Goal: Task Accomplishment & Management: Complete application form

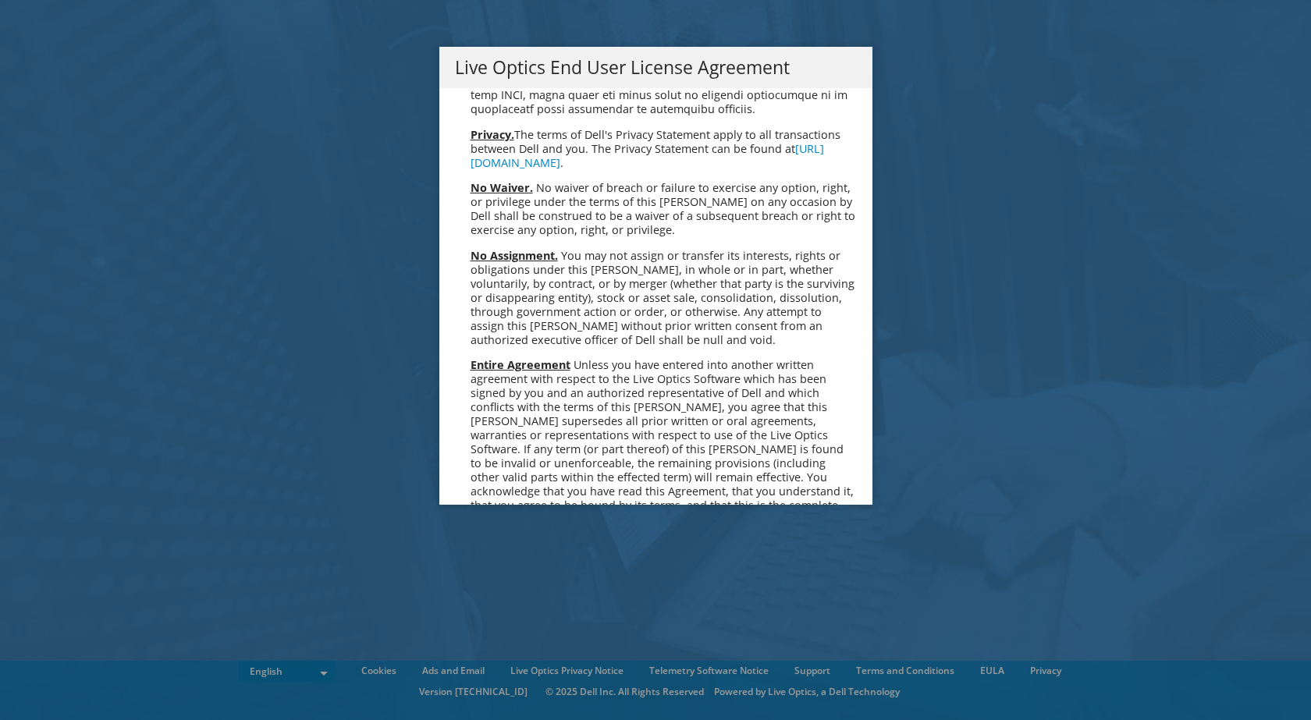
scroll to position [5901, 0]
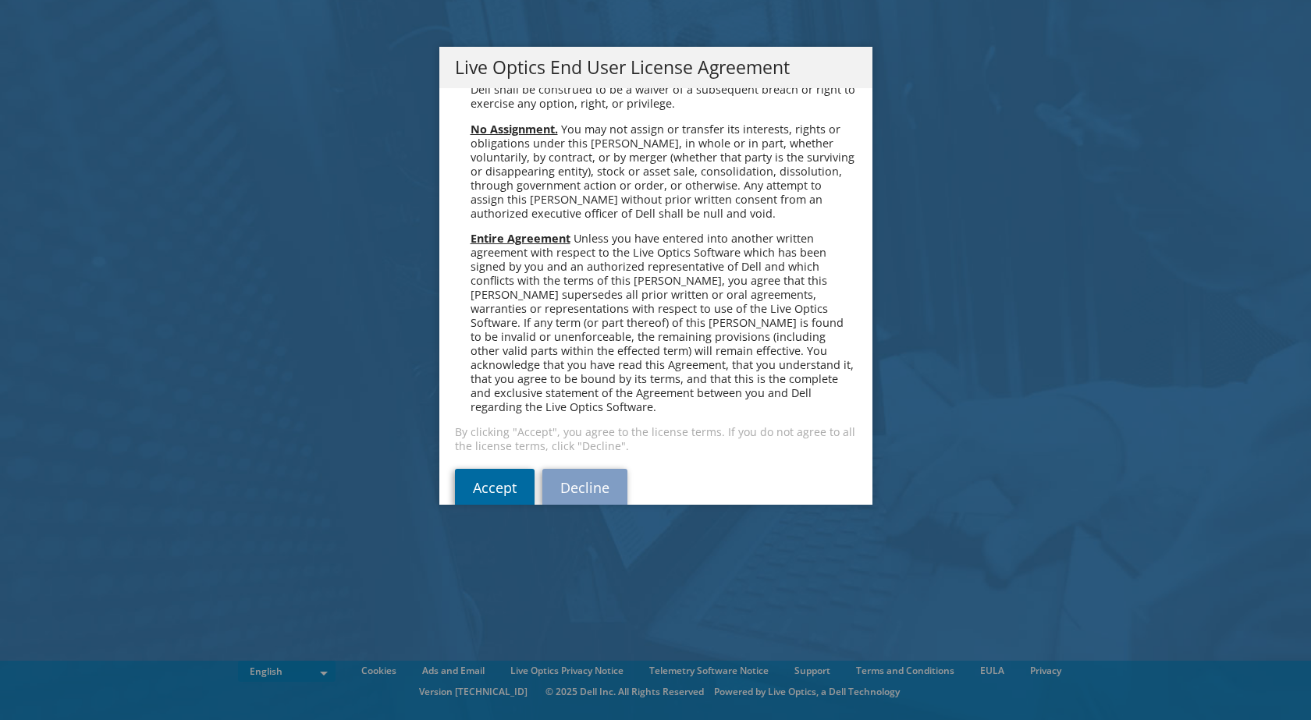
click at [466, 469] on link "Accept" at bounding box center [495, 487] width 80 height 37
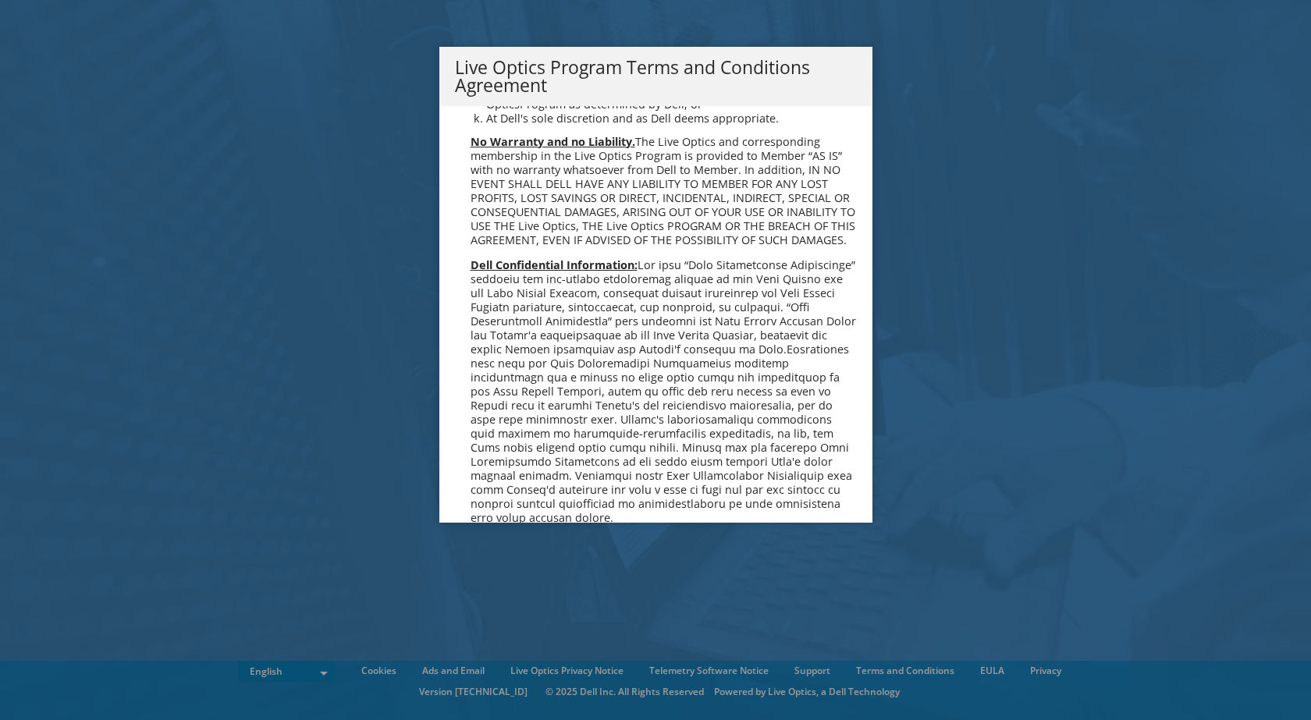
scroll to position [1117, 0]
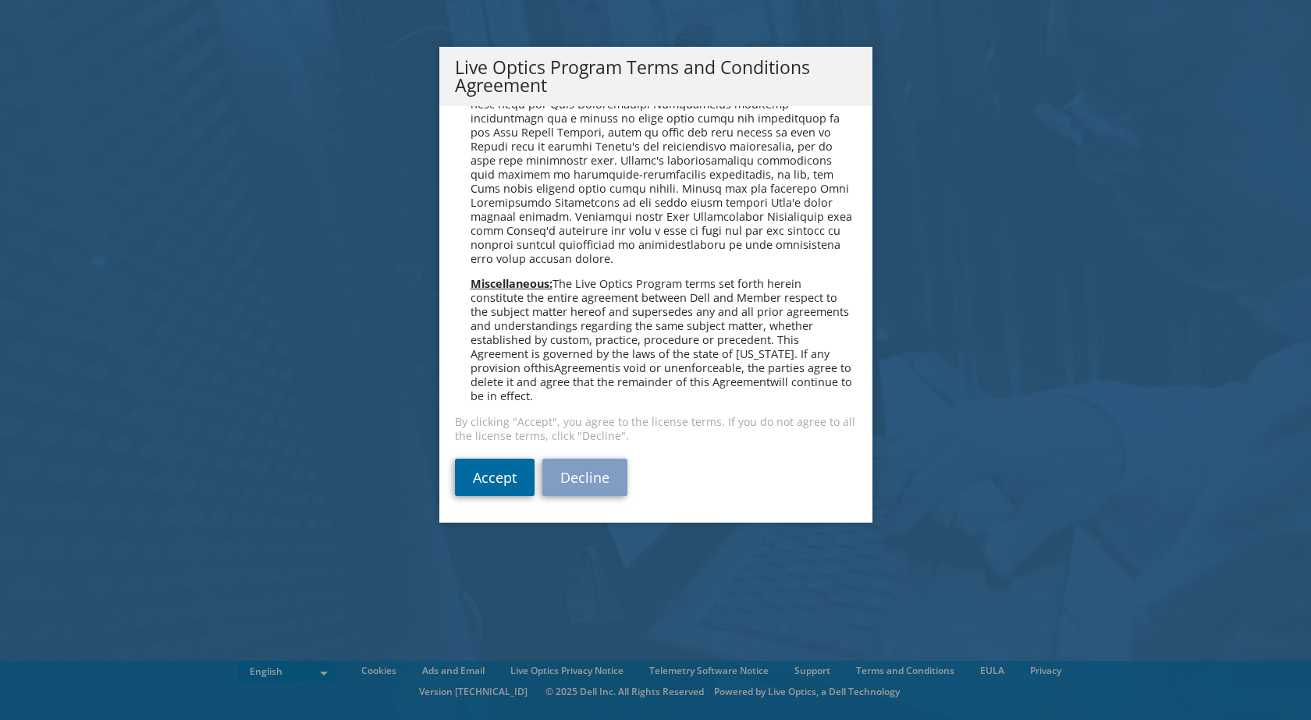
click at [499, 472] on link "Accept" at bounding box center [495, 477] width 80 height 37
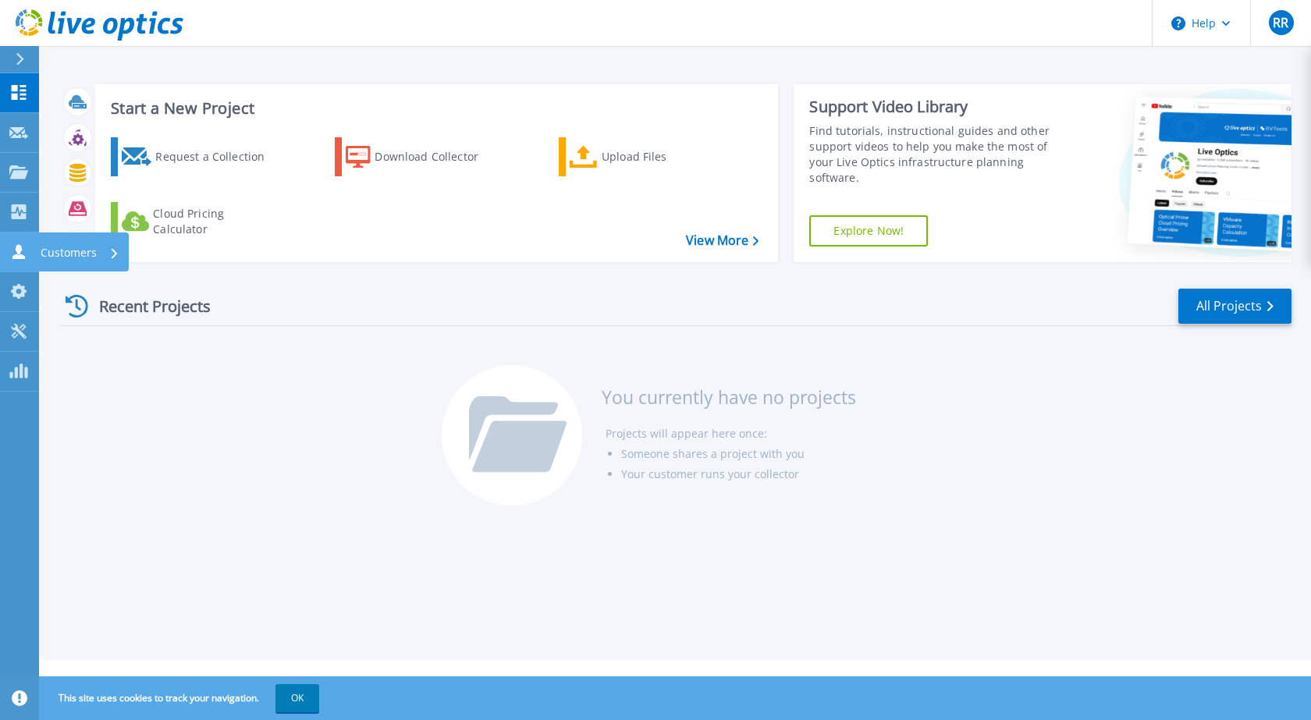
click at [17, 249] on icon at bounding box center [18, 251] width 12 height 15
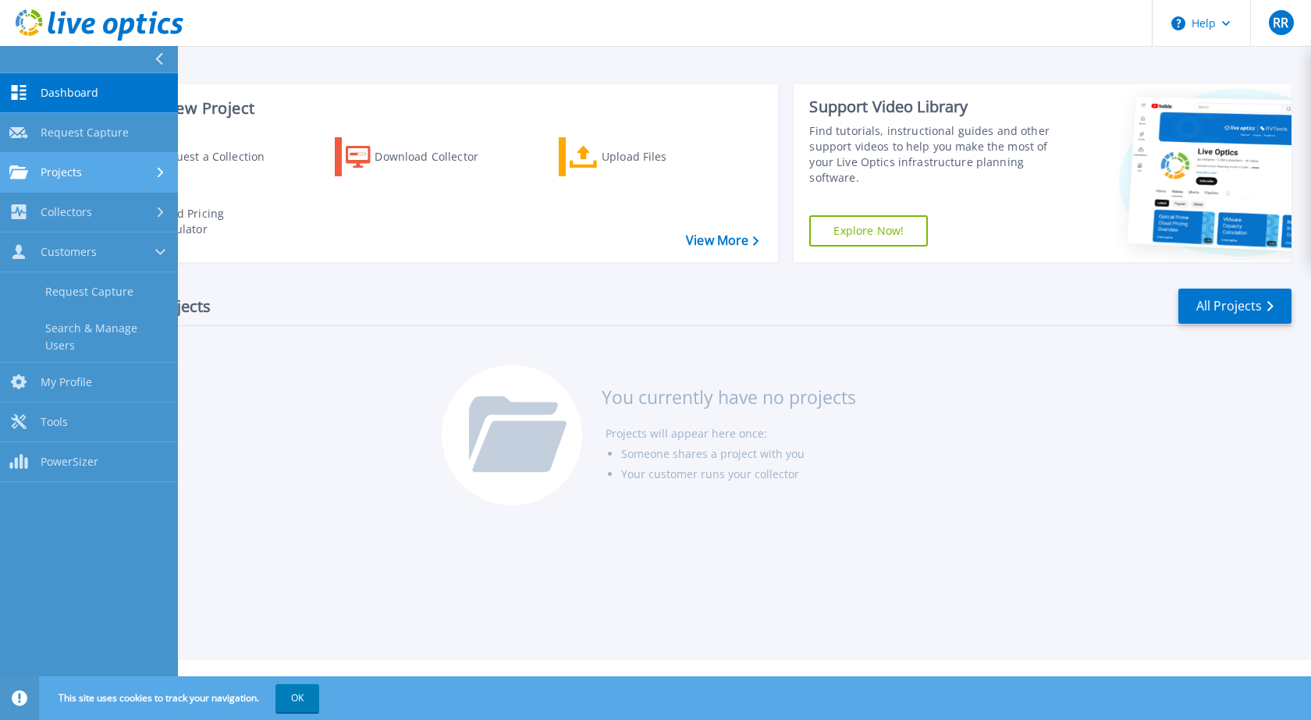
click at [76, 177] on span "Projects" at bounding box center [61, 172] width 41 height 14
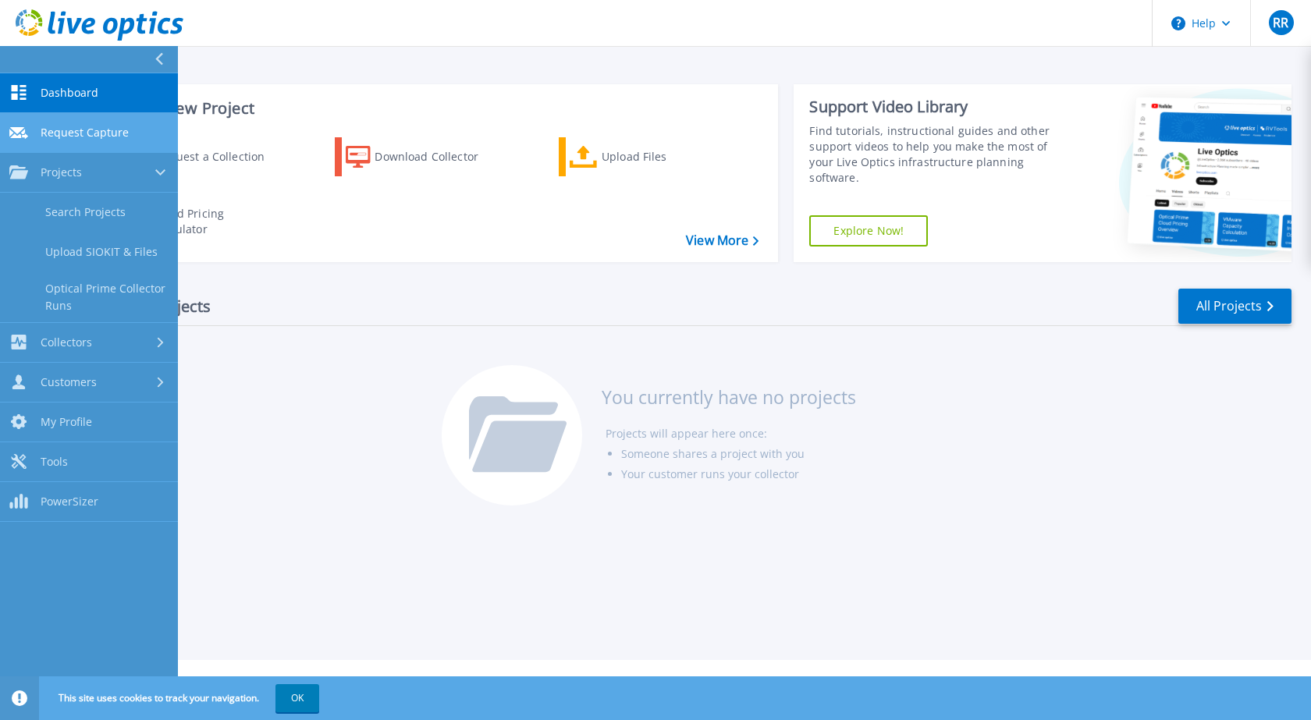
click at [52, 130] on span "Request Capture" at bounding box center [85, 133] width 88 height 14
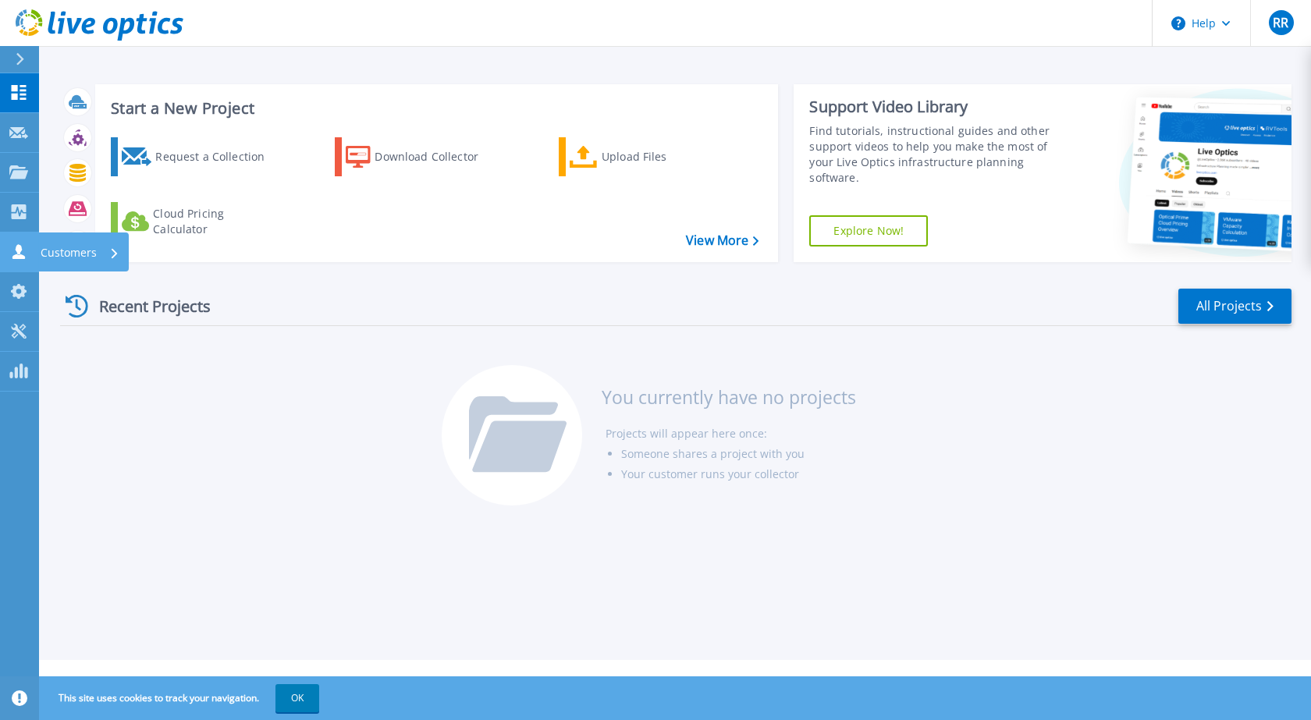
click at [18, 250] on icon at bounding box center [18, 251] width 12 height 15
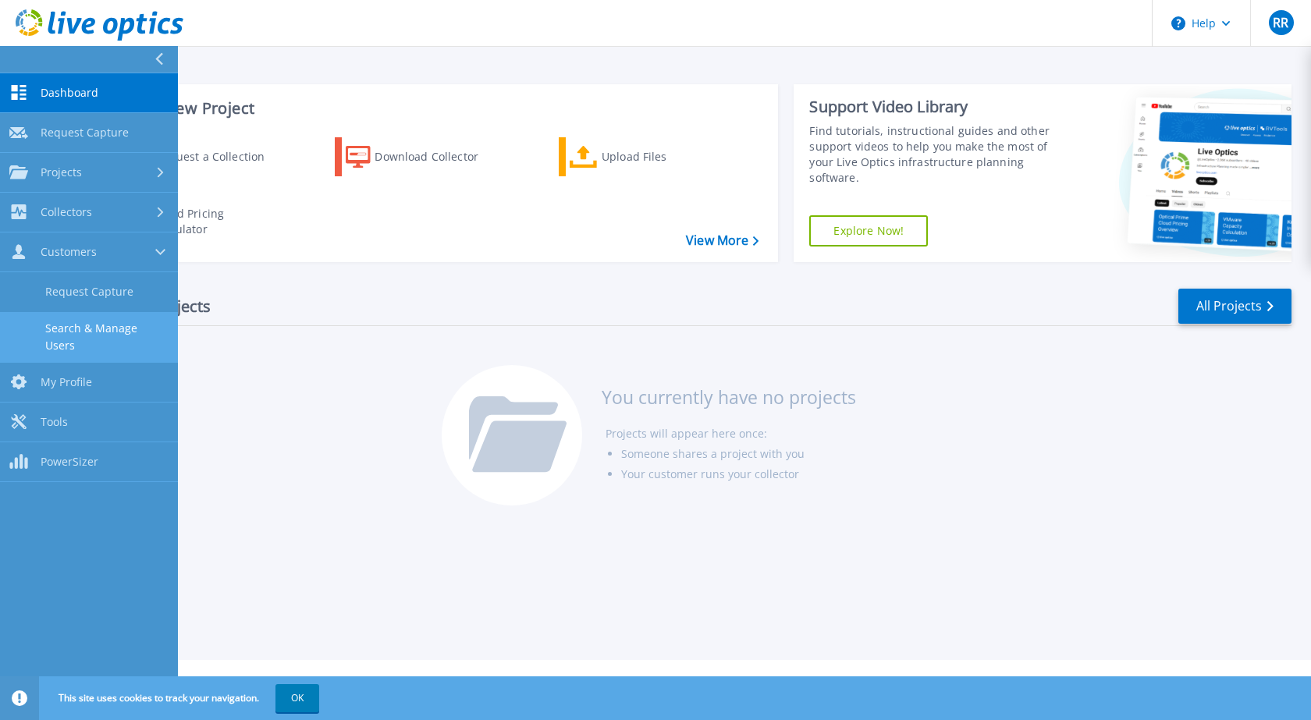
click at [83, 337] on link "Search & Manage Users" at bounding box center [89, 337] width 178 height 50
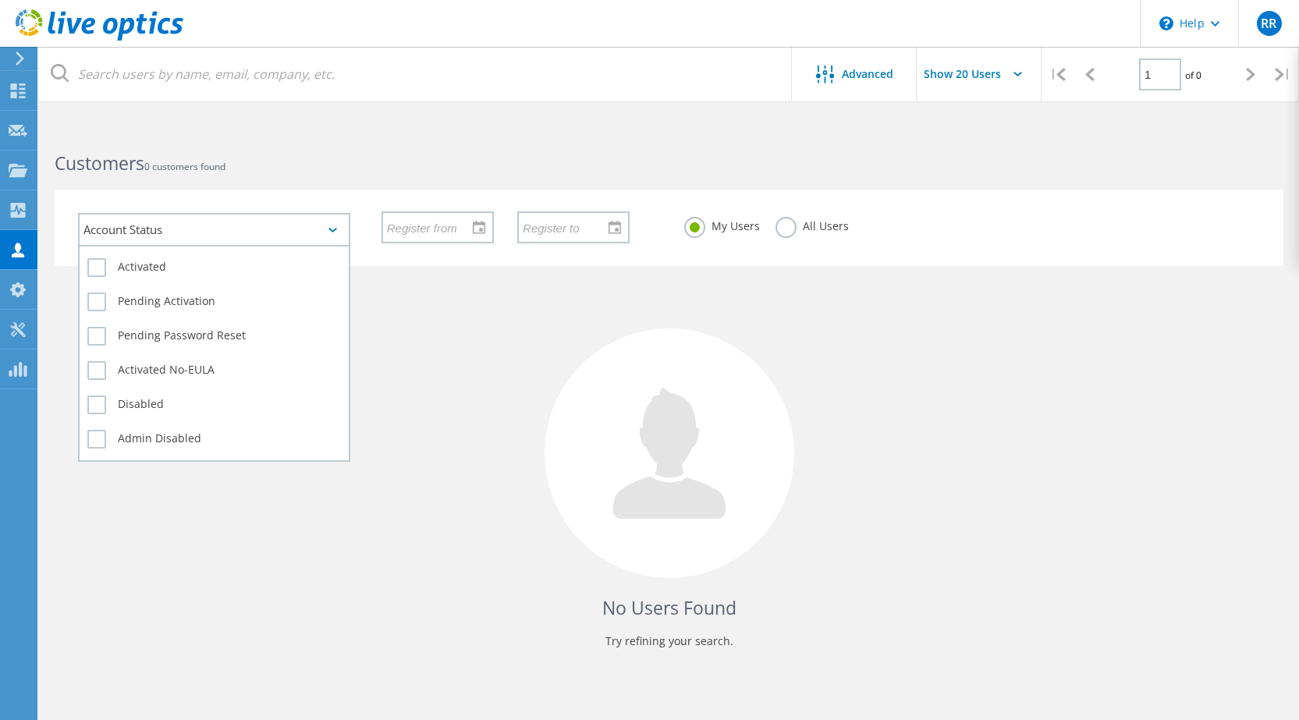
click at [328, 226] on div "Account Status" at bounding box center [214, 230] width 272 height 34
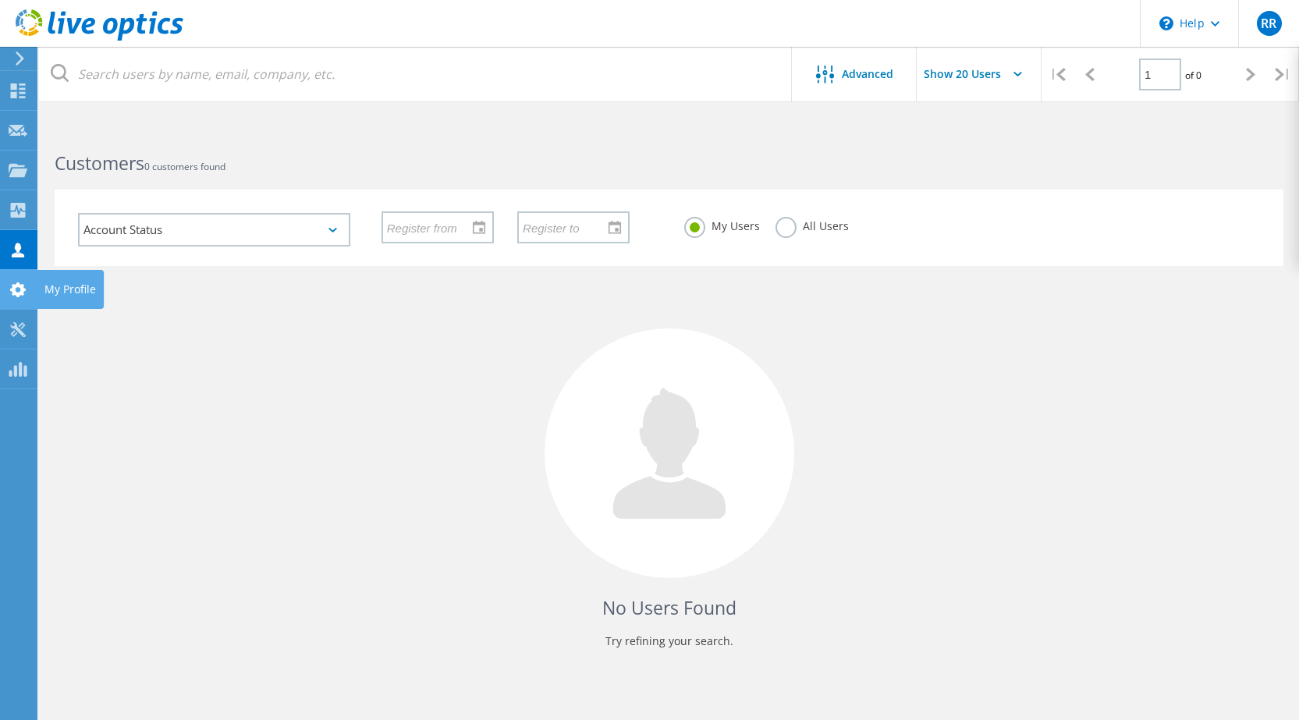
click at [26, 291] on icon at bounding box center [18, 289] width 19 height 15
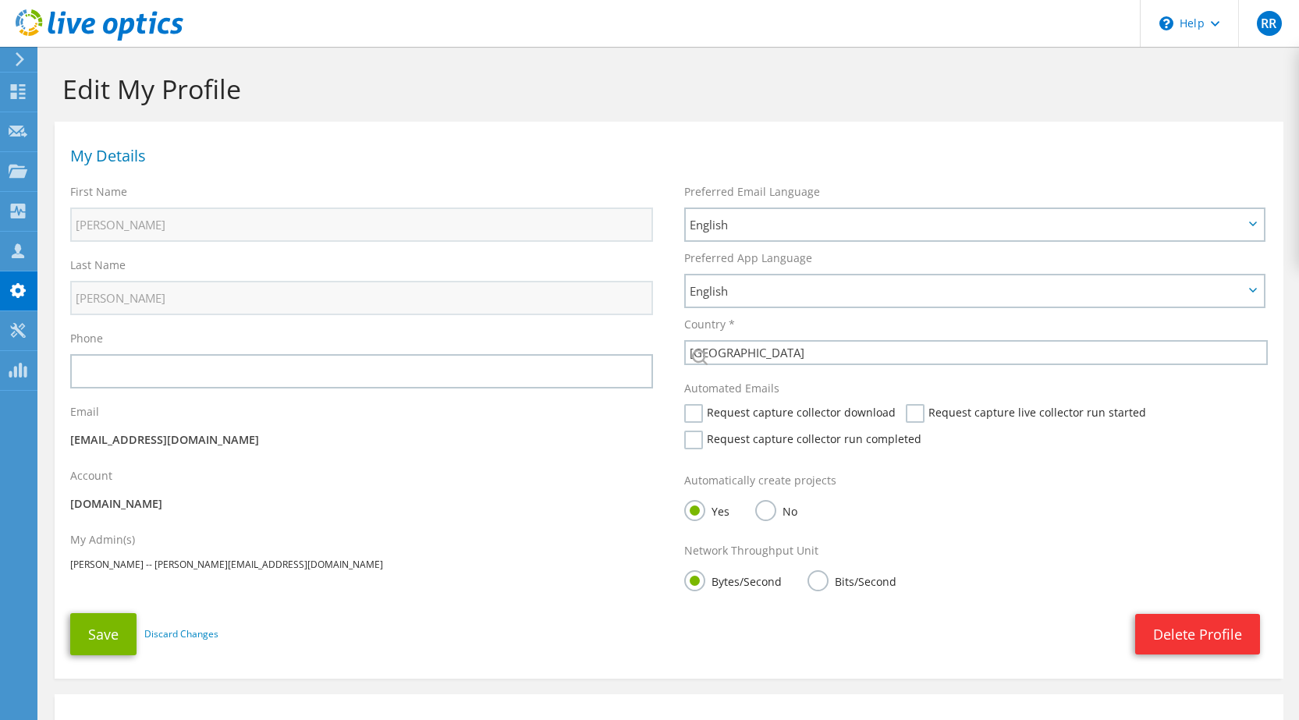
select select "224"
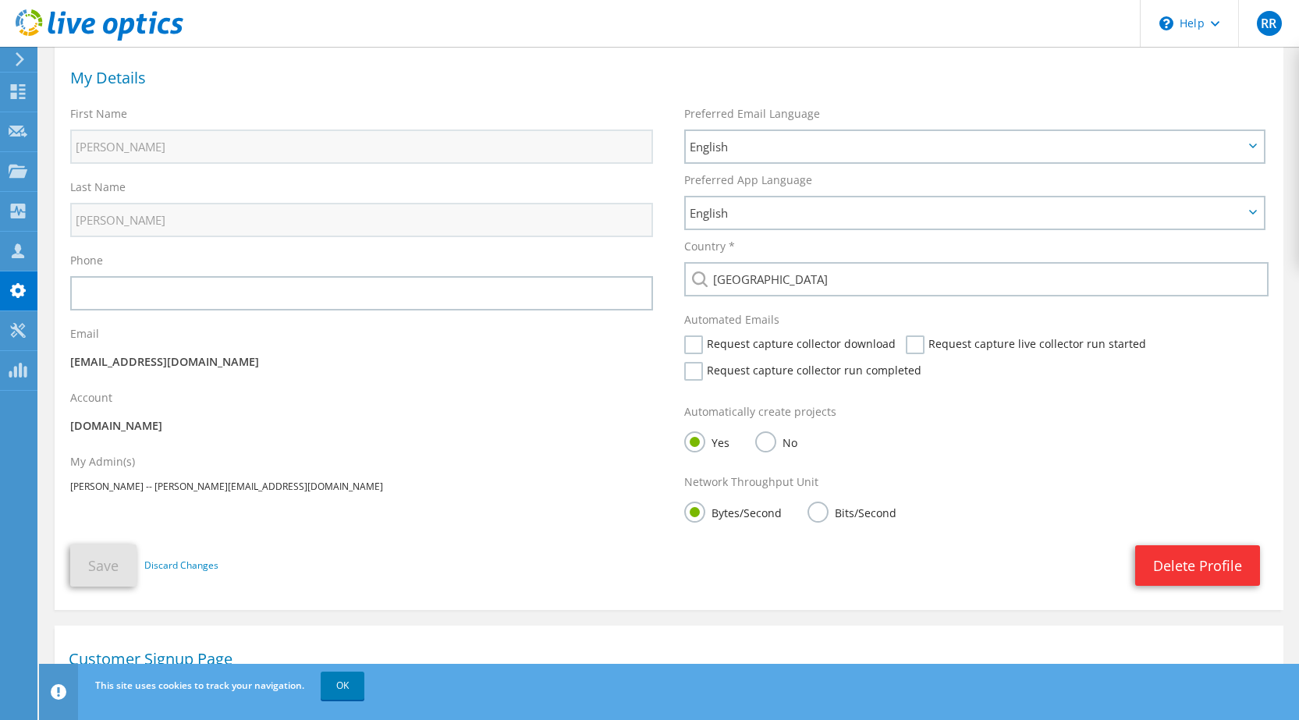
scroll to position [288, 0]
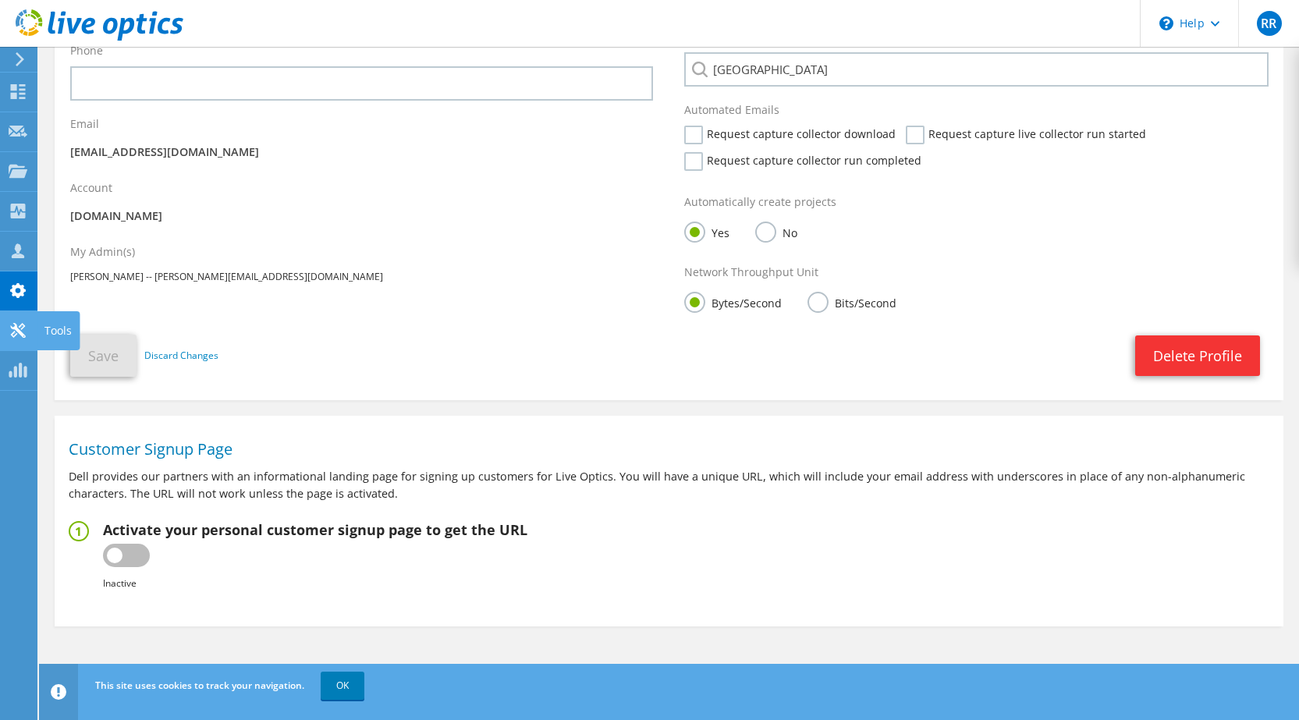
click at [27, 334] on icon at bounding box center [18, 330] width 19 height 15
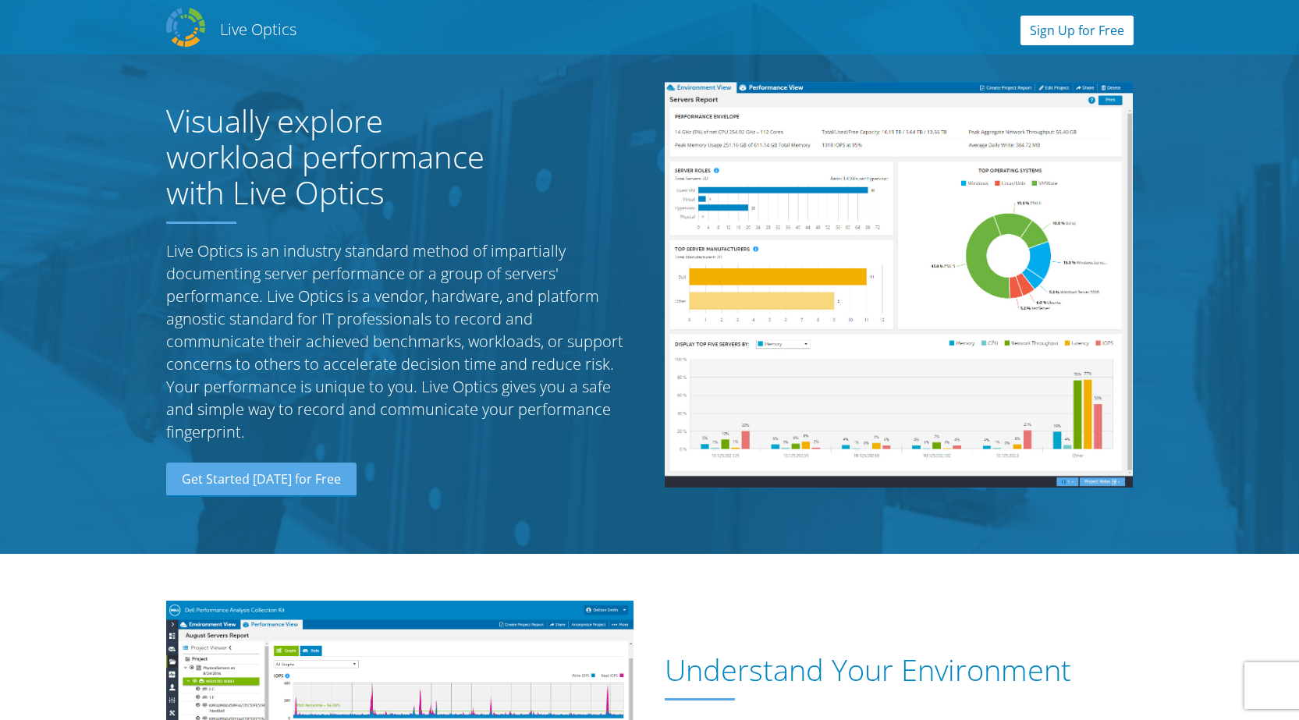
click at [1098, 41] on link "Sign Up for Free" at bounding box center [1077, 31] width 113 height 30
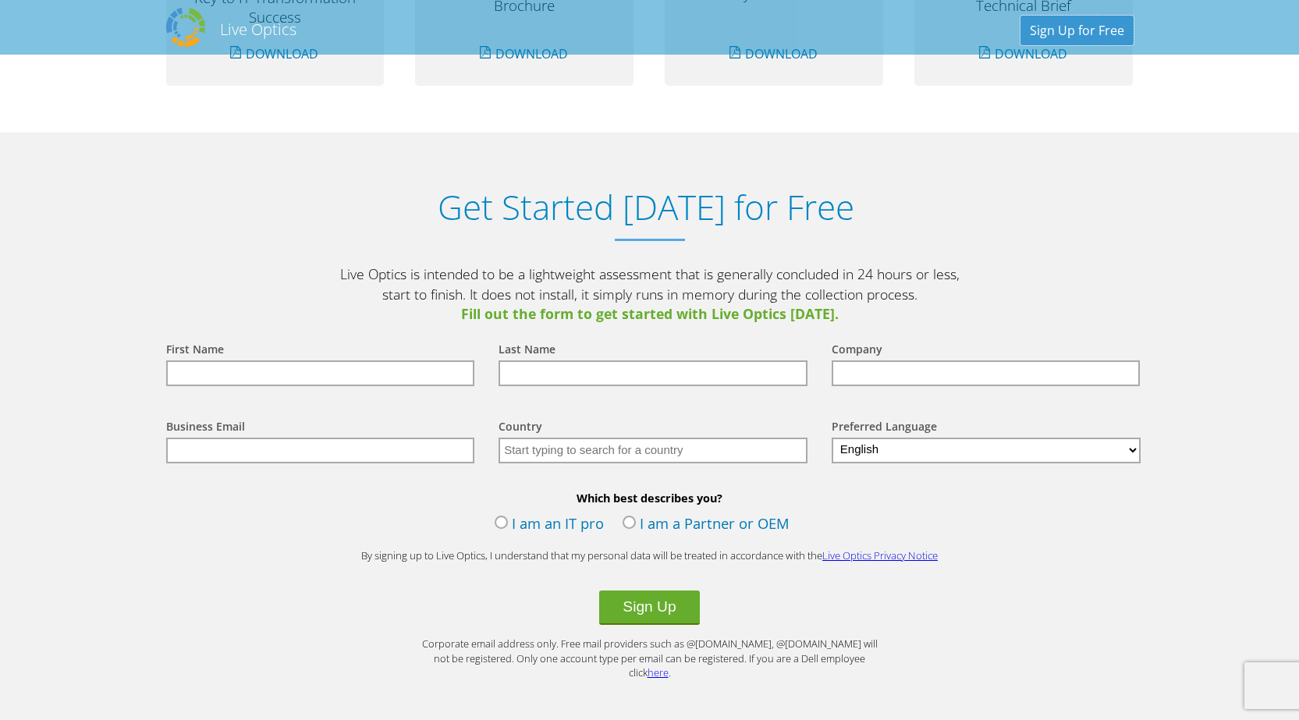
scroll to position [1627, 0]
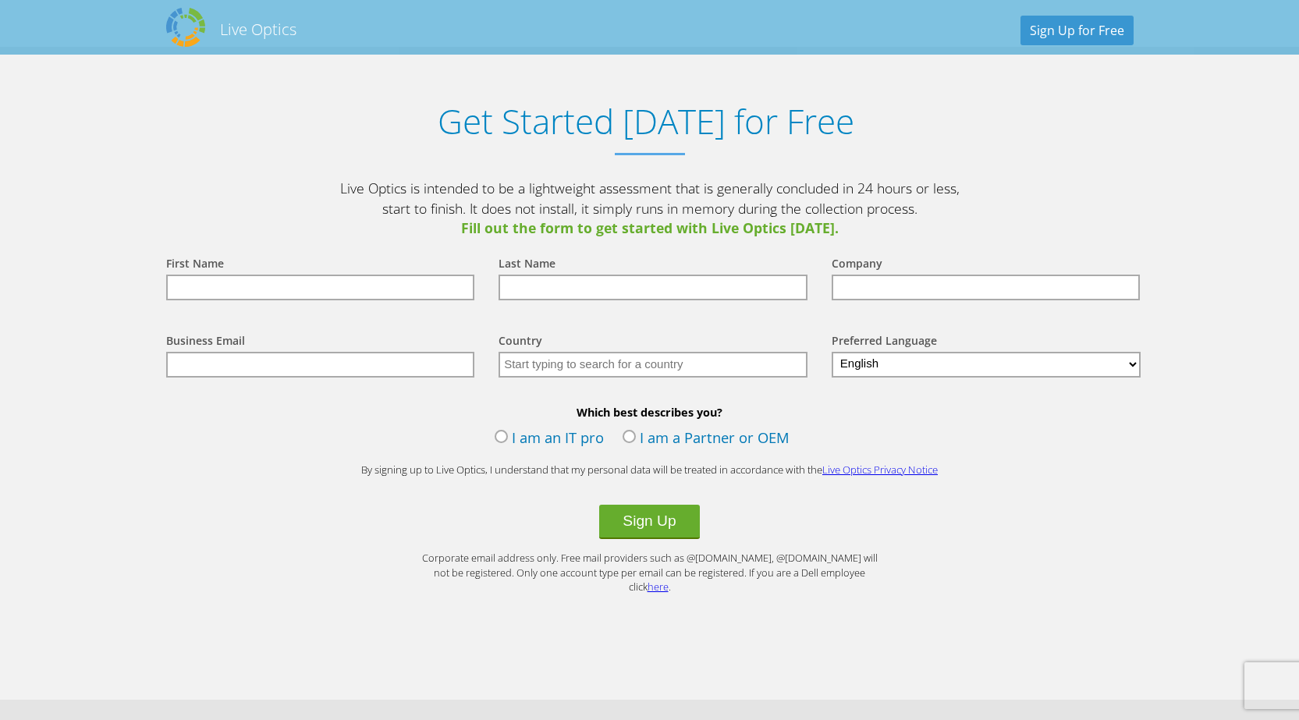
click at [436, 299] on input "text" at bounding box center [320, 288] width 309 height 26
type input "Jennifer"
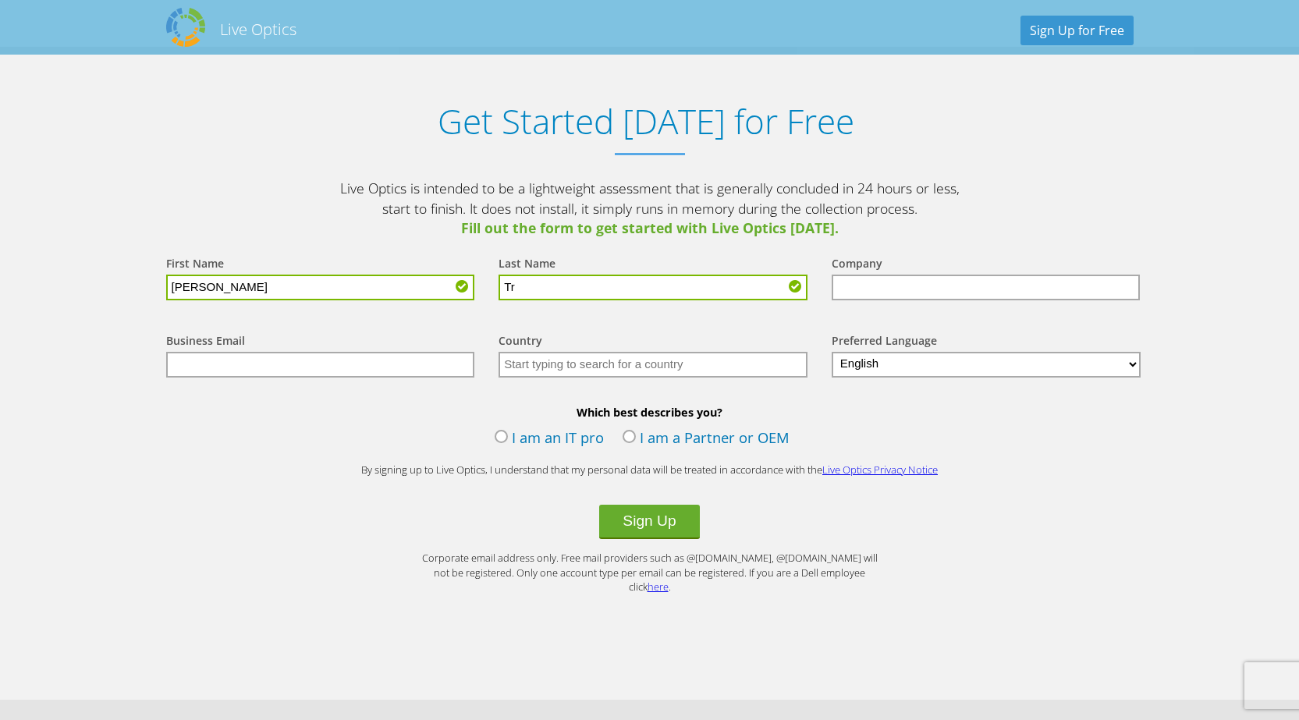
type input "T"
type input "Remillard"
type input "White Wolf Computer"
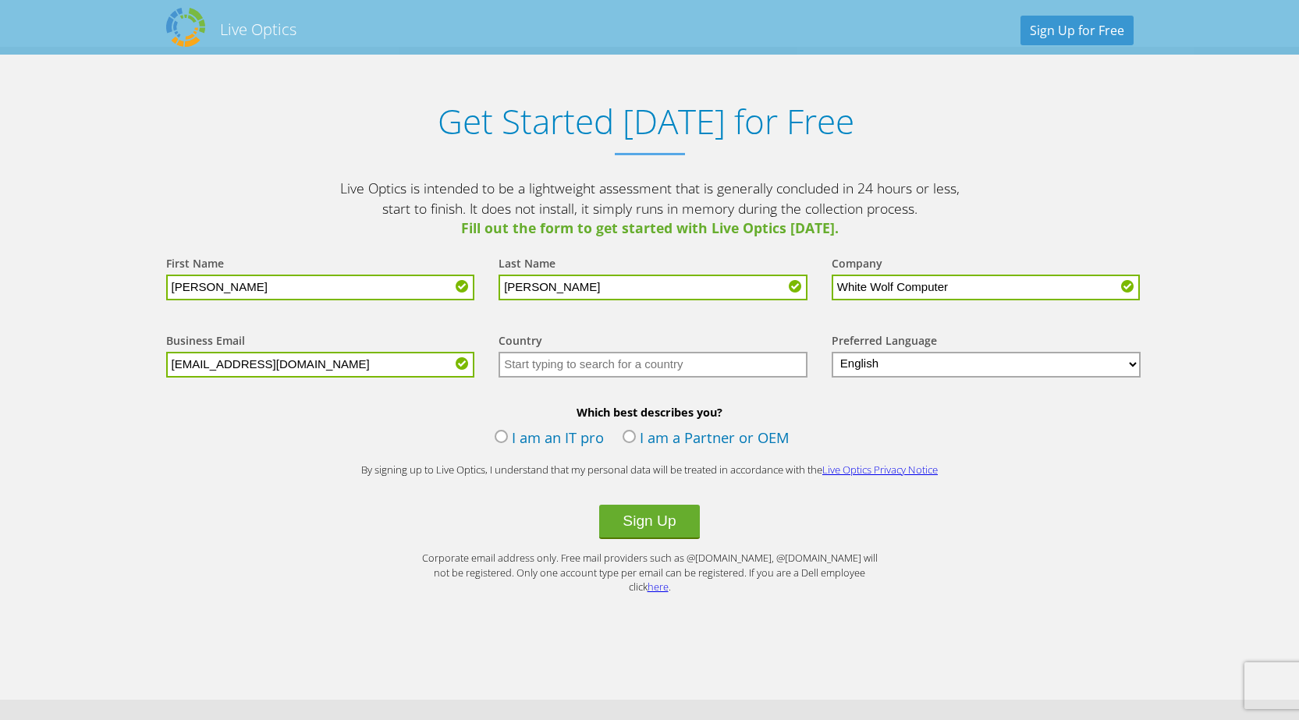
type input "jennr@whitewolfcomputer.com"
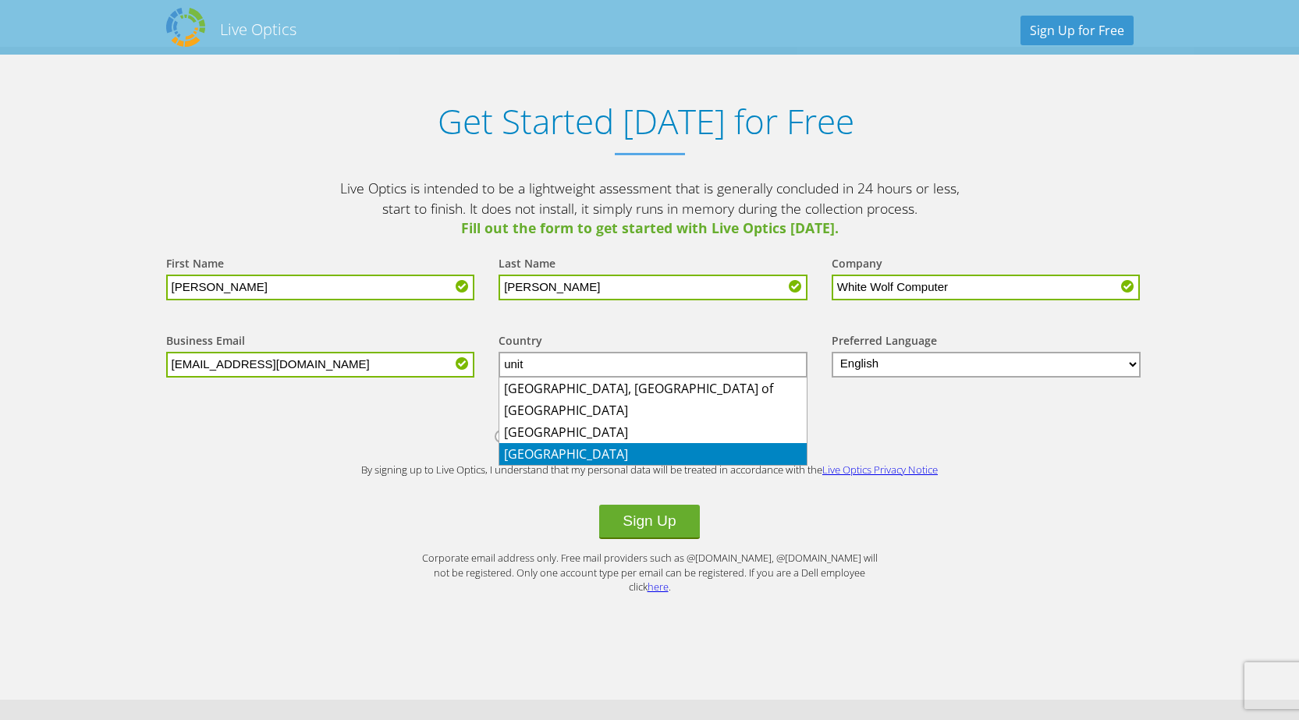
click at [620, 448] on li "[GEOGRAPHIC_DATA]" at bounding box center [652, 454] width 307 height 22
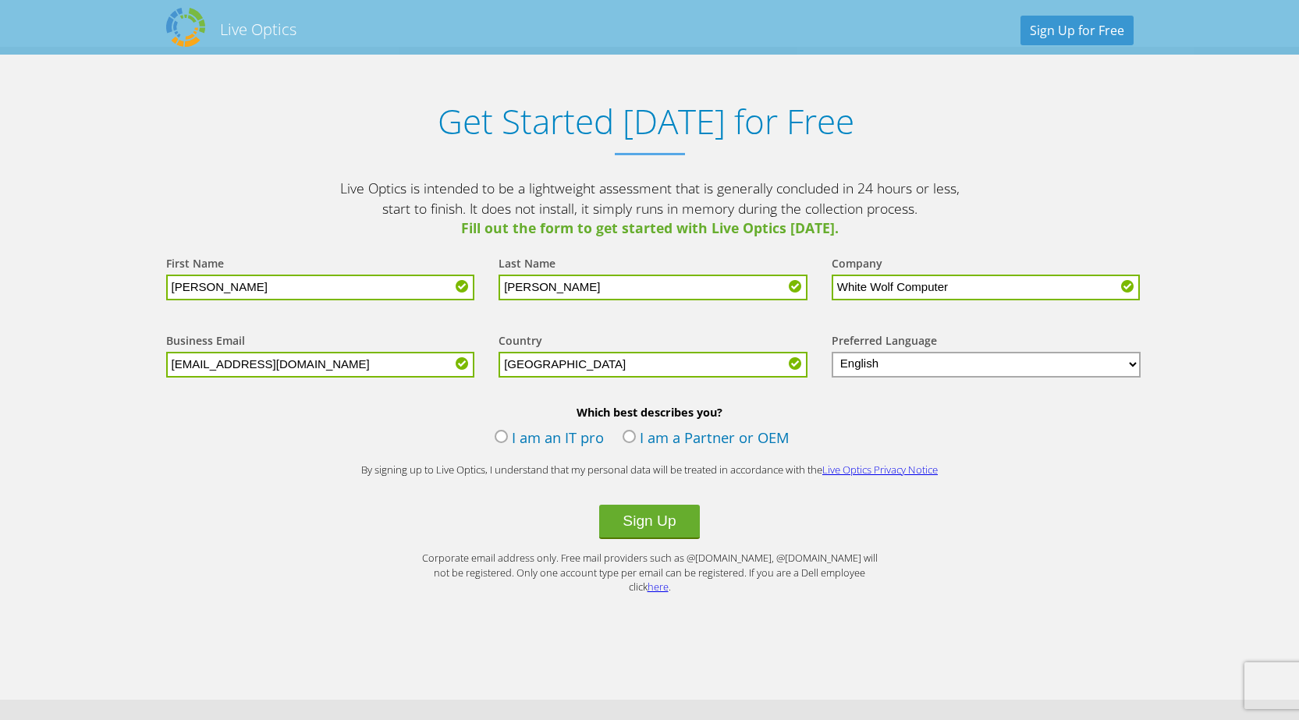
type input "[GEOGRAPHIC_DATA]"
click at [565, 439] on label "I am an IT pro" at bounding box center [549, 439] width 109 height 23
click at [0, 0] on input "I am an IT pro" at bounding box center [0, 0] width 0 height 0
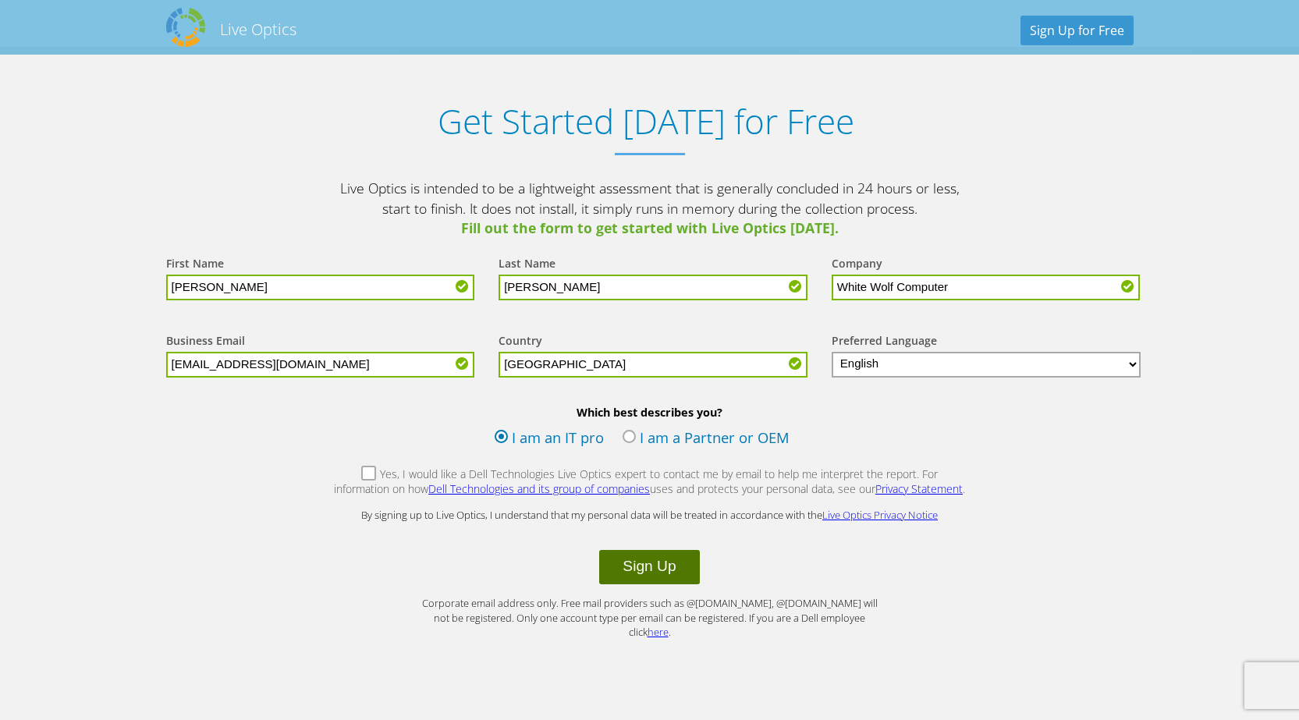
click at [651, 563] on button "Sign Up" at bounding box center [649, 567] width 100 height 34
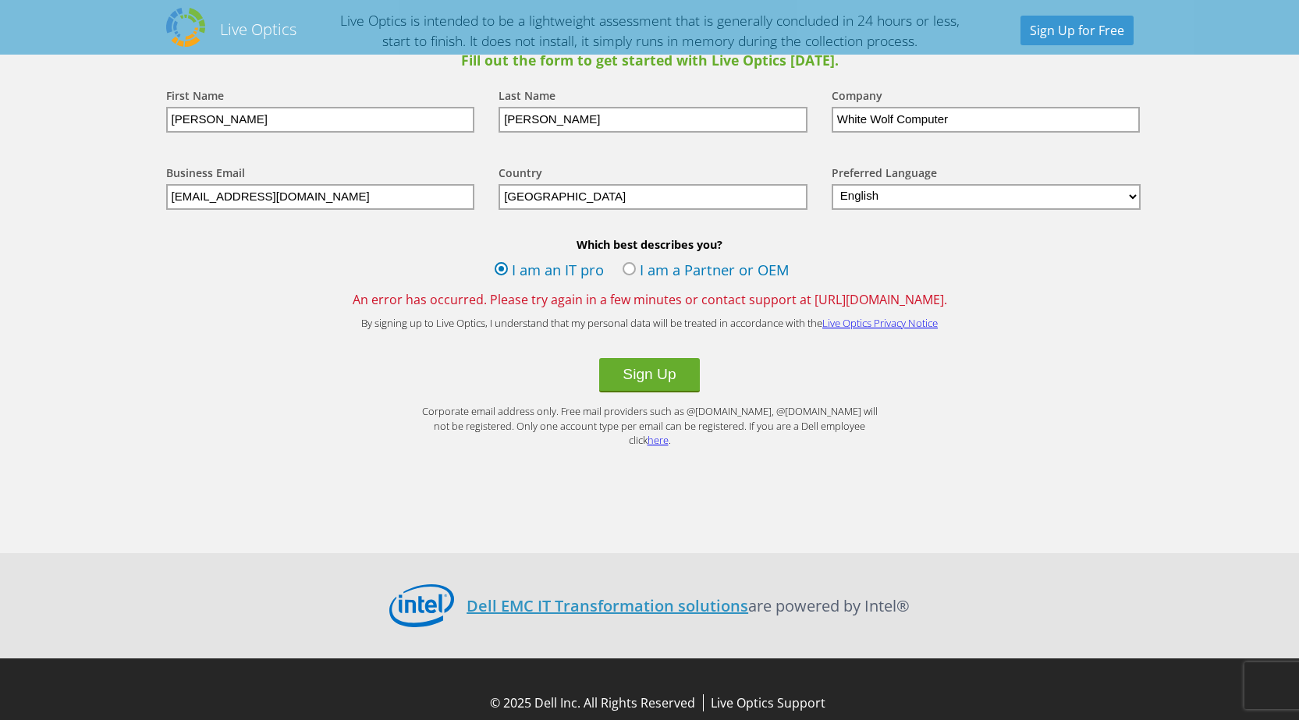
scroll to position [1838, 0]
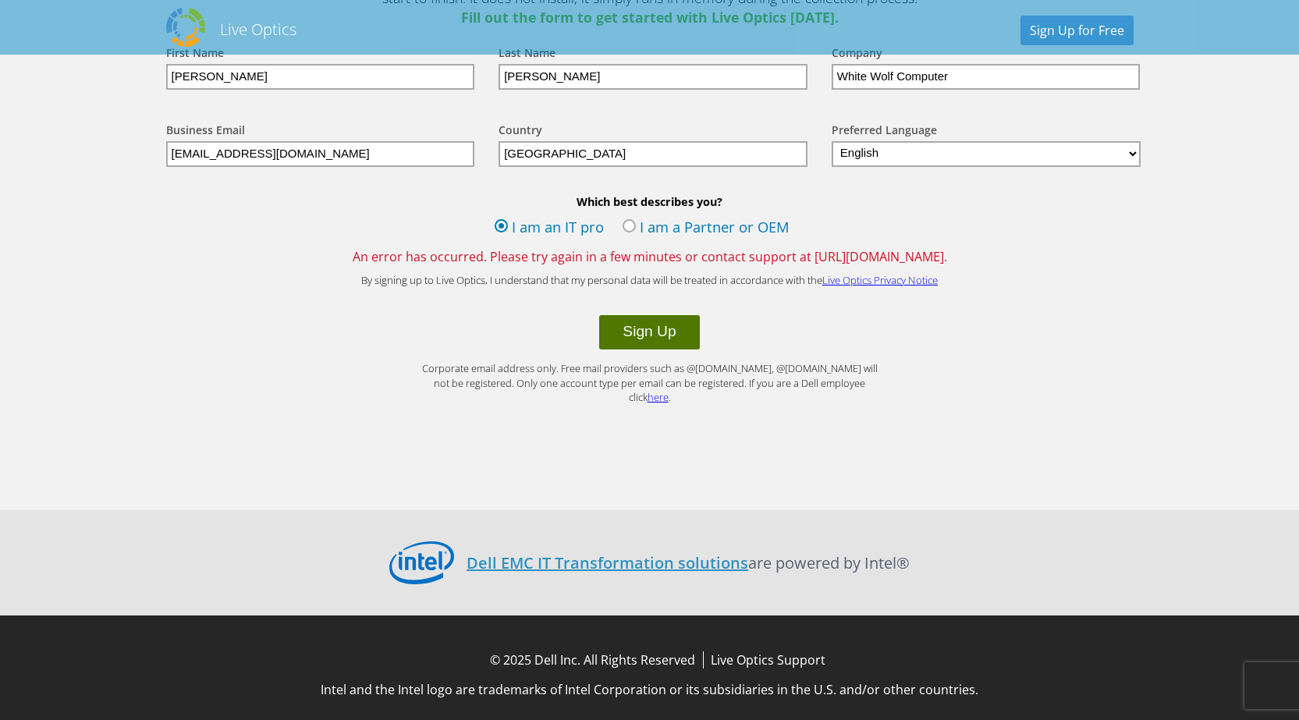
click at [654, 343] on button "Sign Up" at bounding box center [649, 332] width 100 height 34
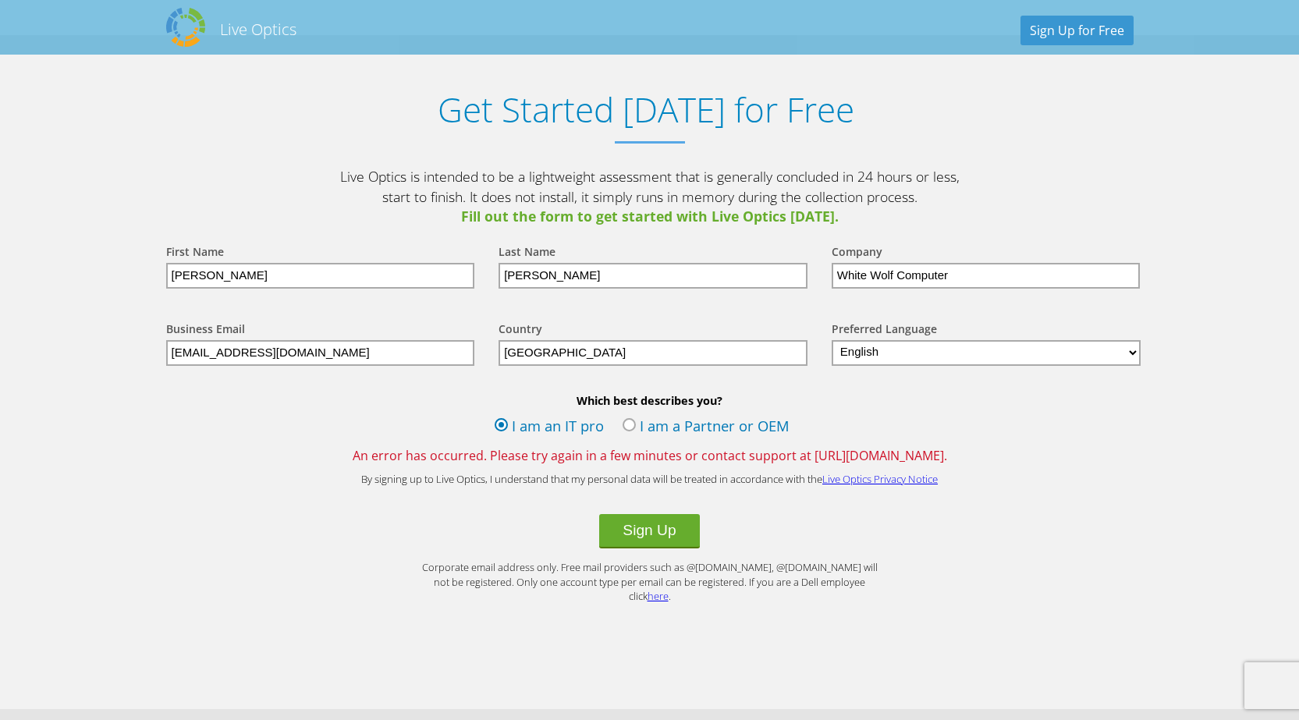
scroll to position [1717, 0]
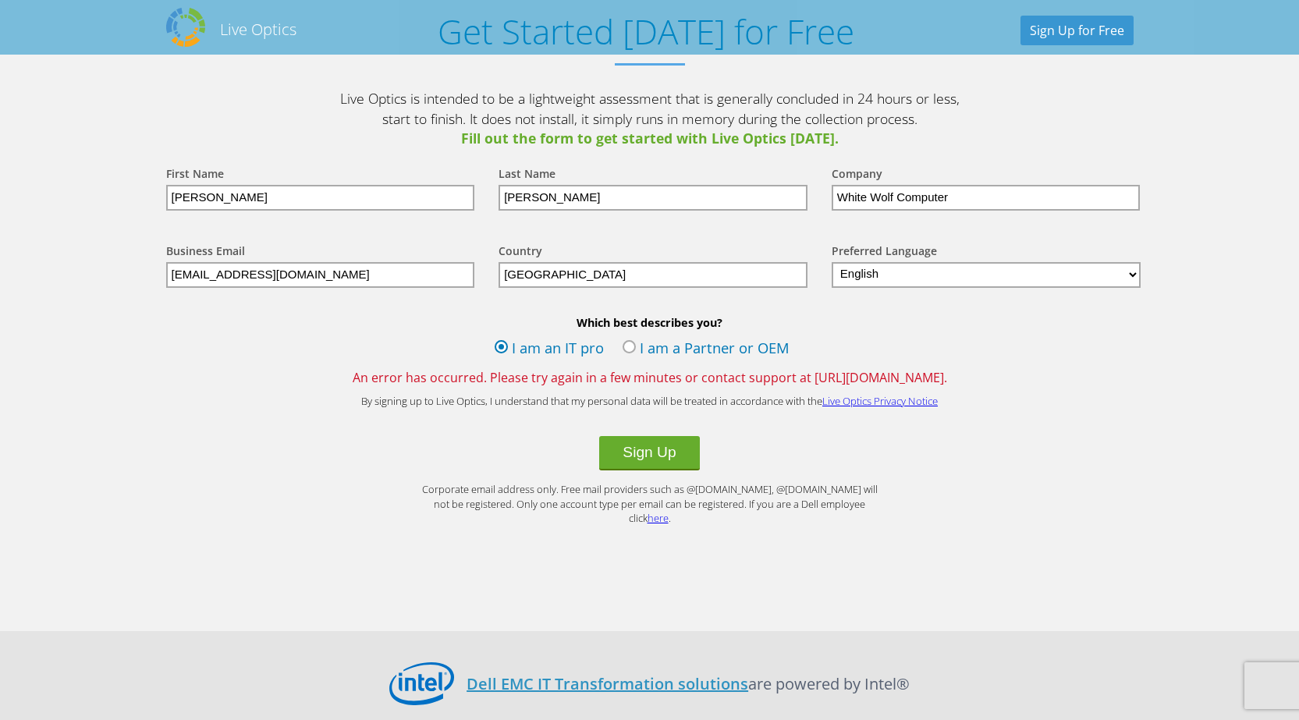
click at [185, 271] on input "jennr@whitewolfcomputer.com" at bounding box center [320, 275] width 309 height 26
type input "tickets@whitewolfcomputer.com"
click at [640, 441] on button "Sign Up" at bounding box center [649, 453] width 100 height 34
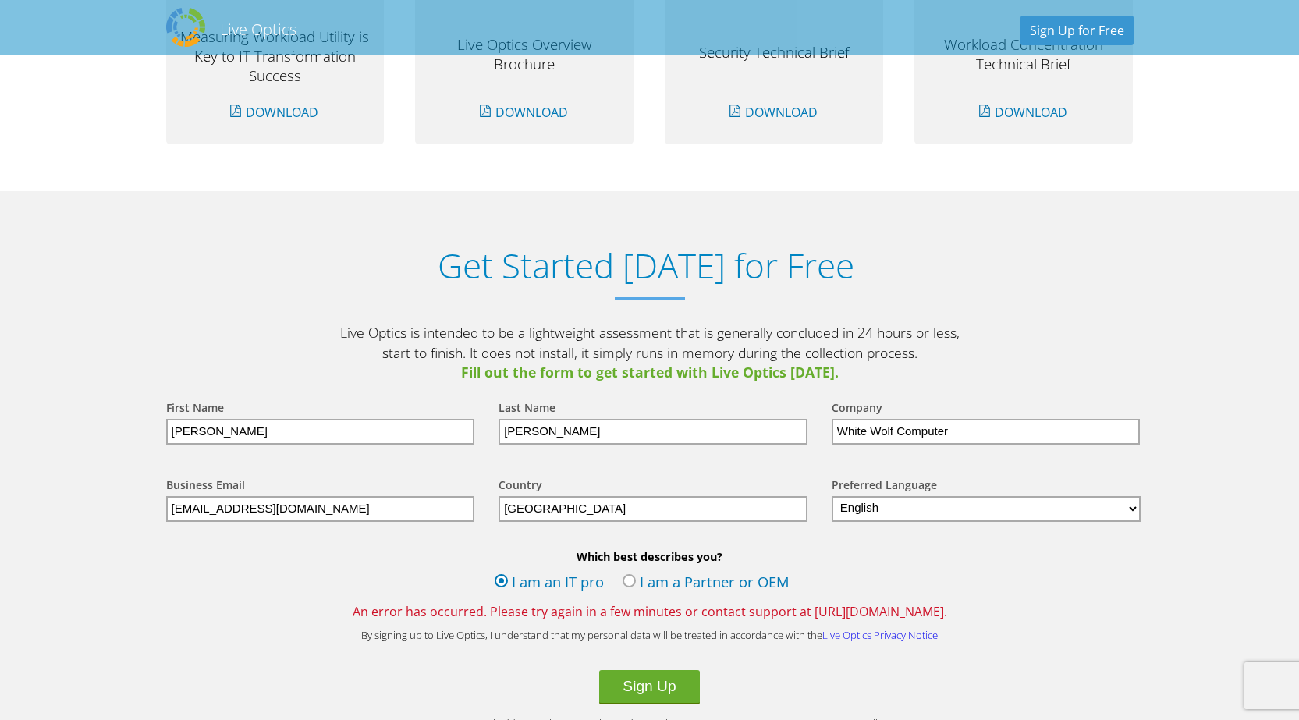
scroll to position [1717, 0]
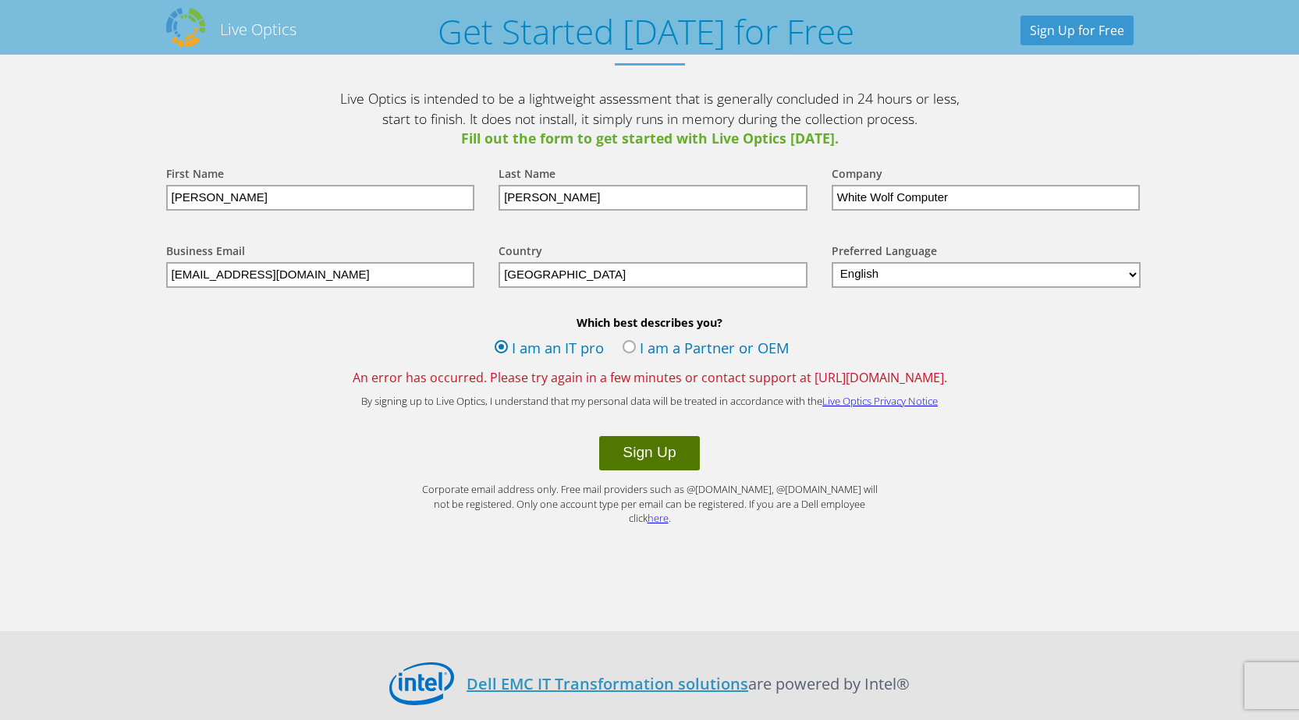
click at [670, 464] on button "Sign Up" at bounding box center [649, 453] width 100 height 34
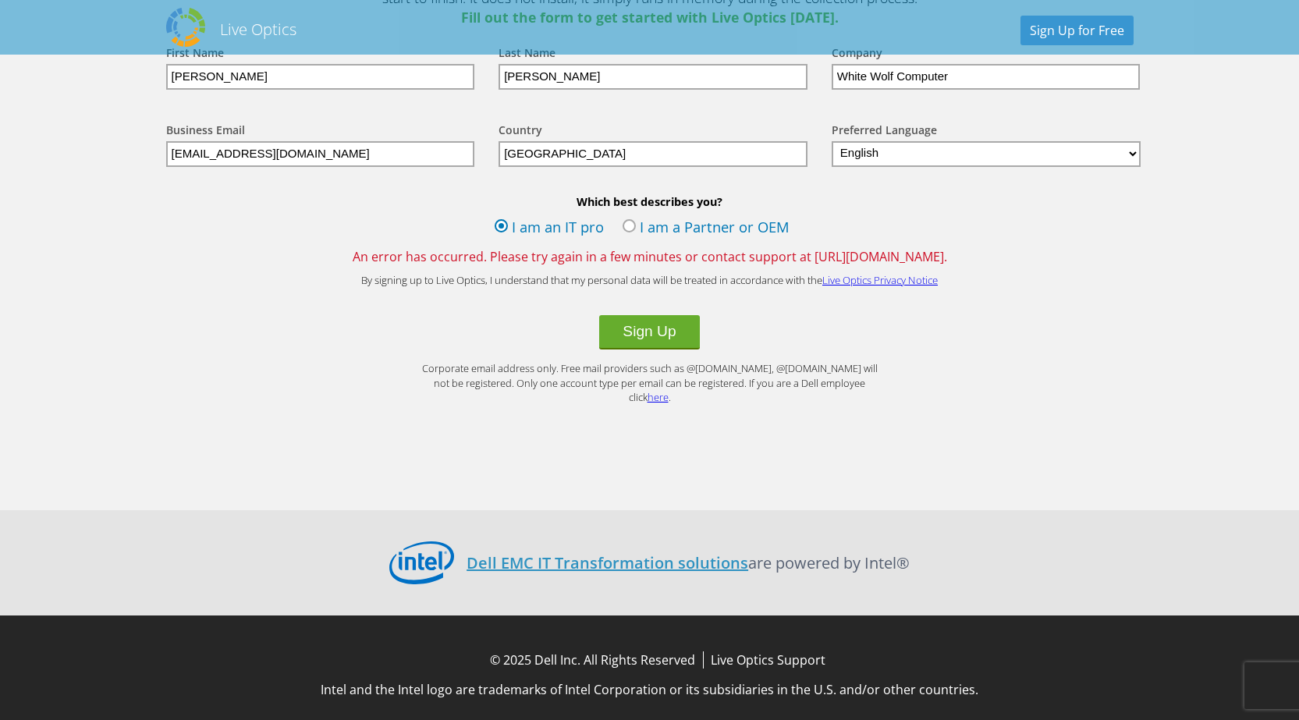
scroll to position [1682, 0]
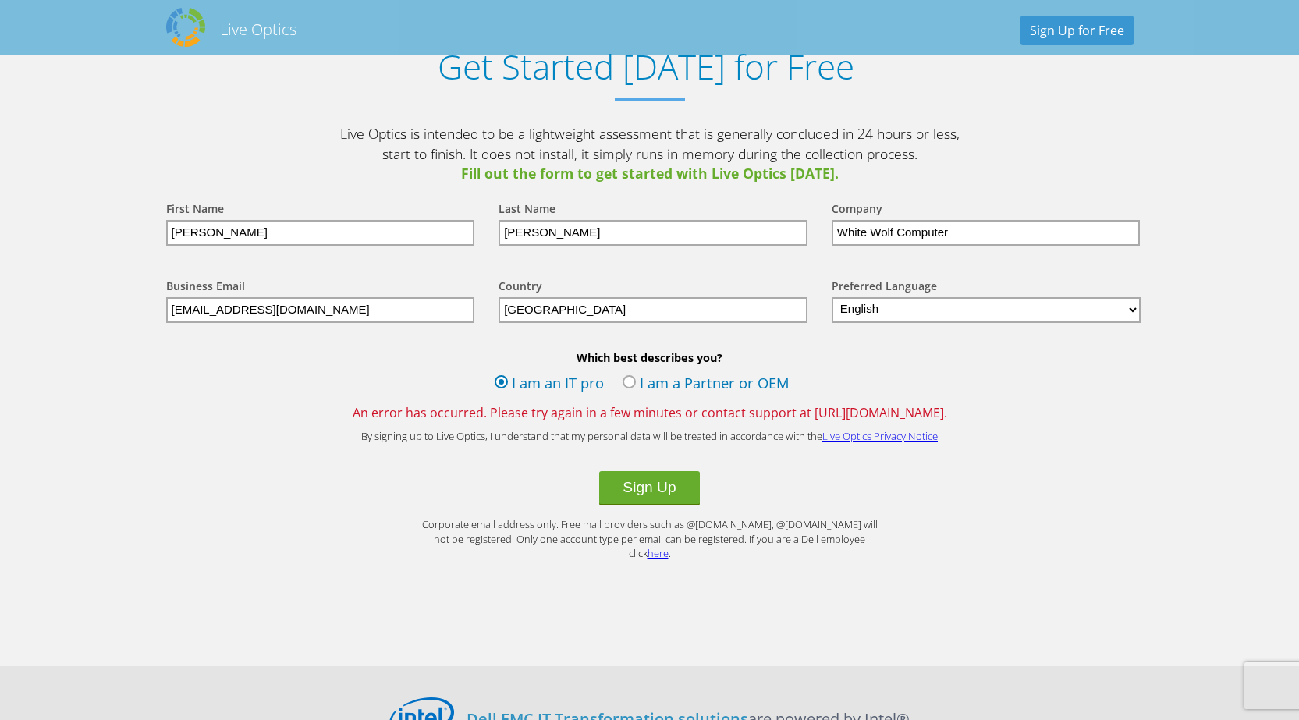
drag, startPoint x: 207, startPoint y: 311, endPoint x: 84, endPoint y: 308, distance: 122.6
click at [84, 308] on section "Get Started Today for Free Live Optics is intended to be a lightweight assessme…" at bounding box center [649, 328] width 1299 height 673
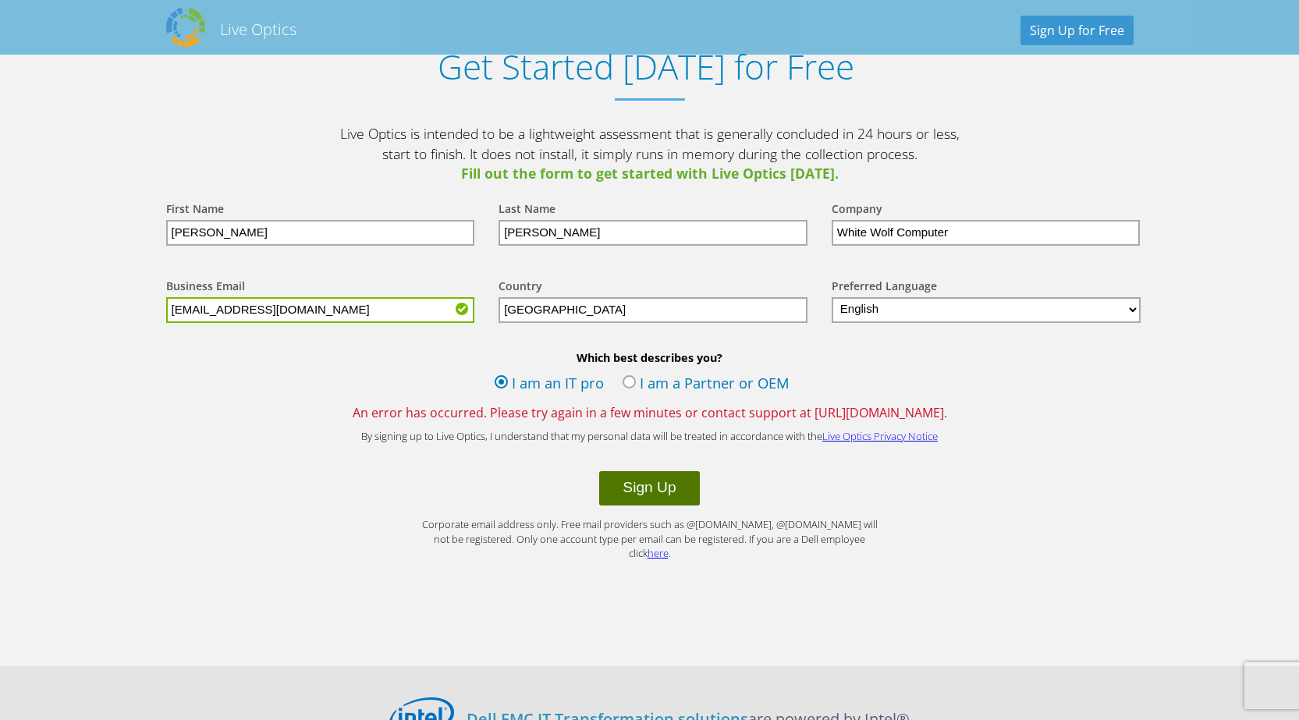
type input "admin@whitewolfcomputer.com"
click at [683, 489] on button "Sign Up" at bounding box center [649, 488] width 100 height 34
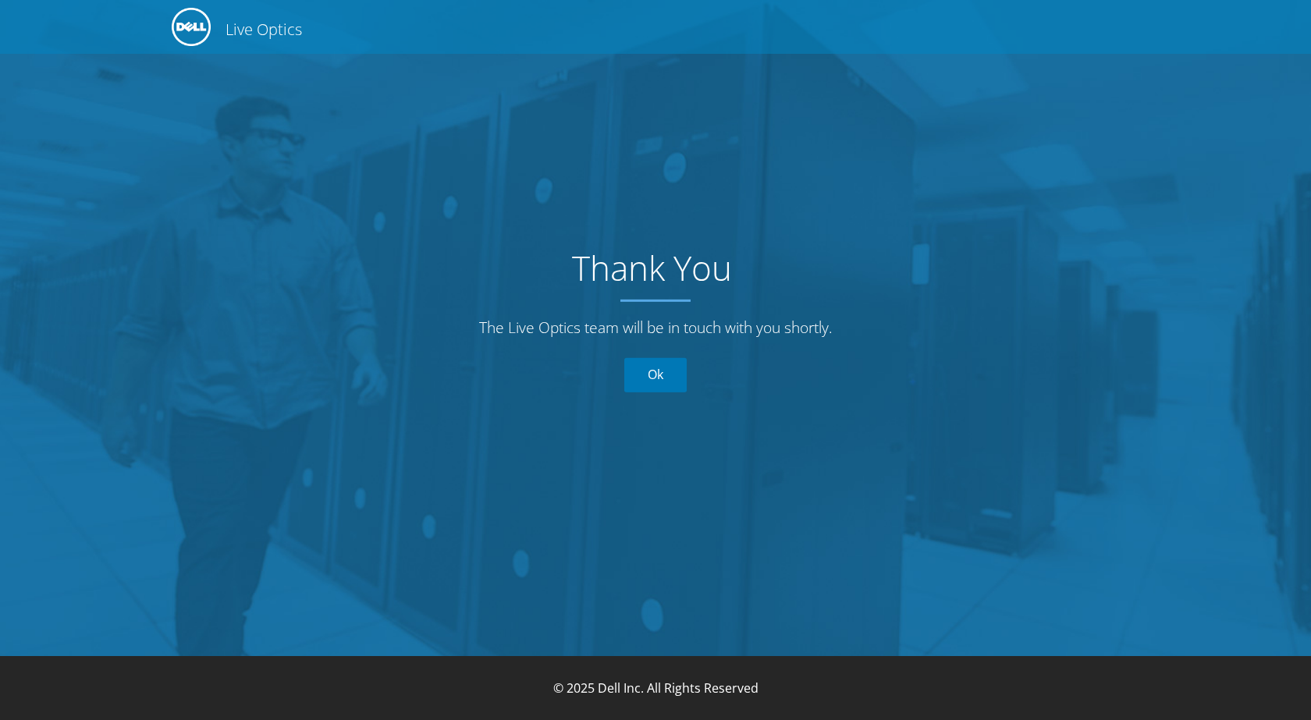
click at [666, 383] on link "Ok" at bounding box center [655, 375] width 62 height 34
